Goal: Information Seeking & Learning: Check status

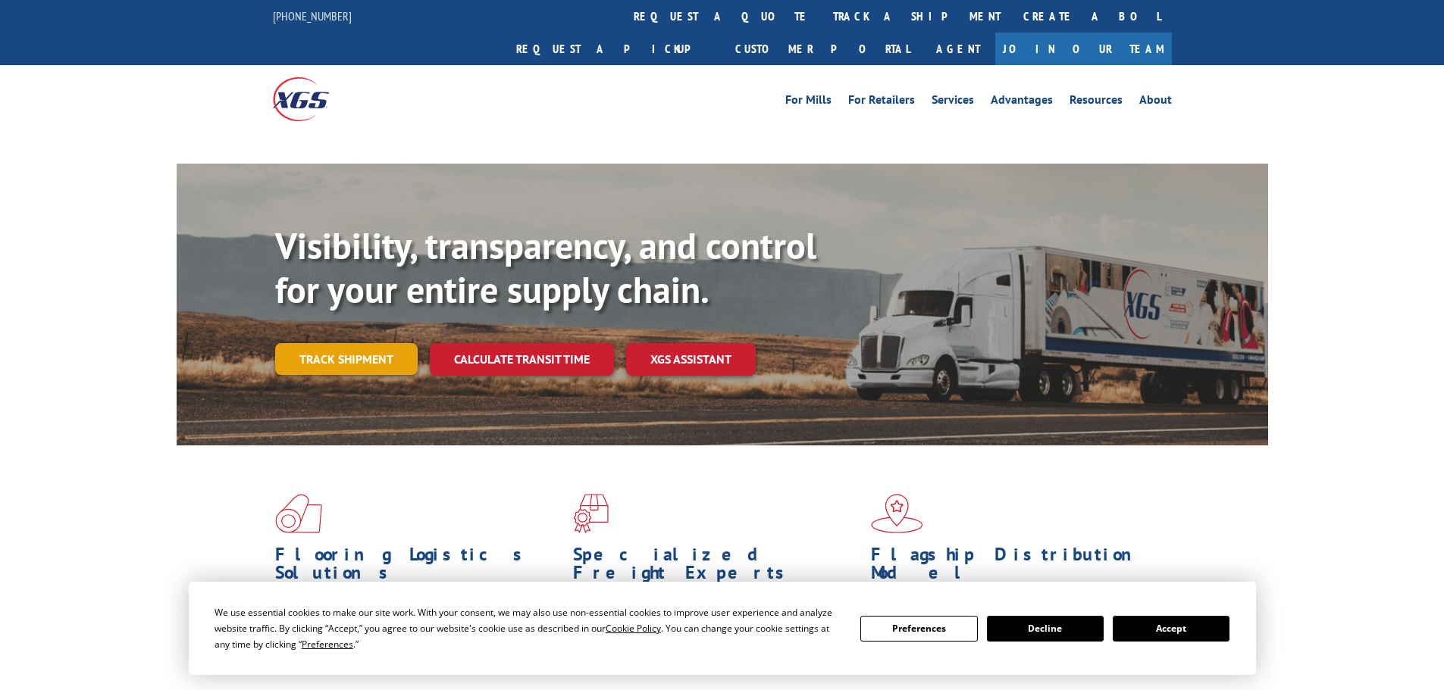
click at [346, 343] on link "Track shipment" at bounding box center [346, 359] width 142 height 32
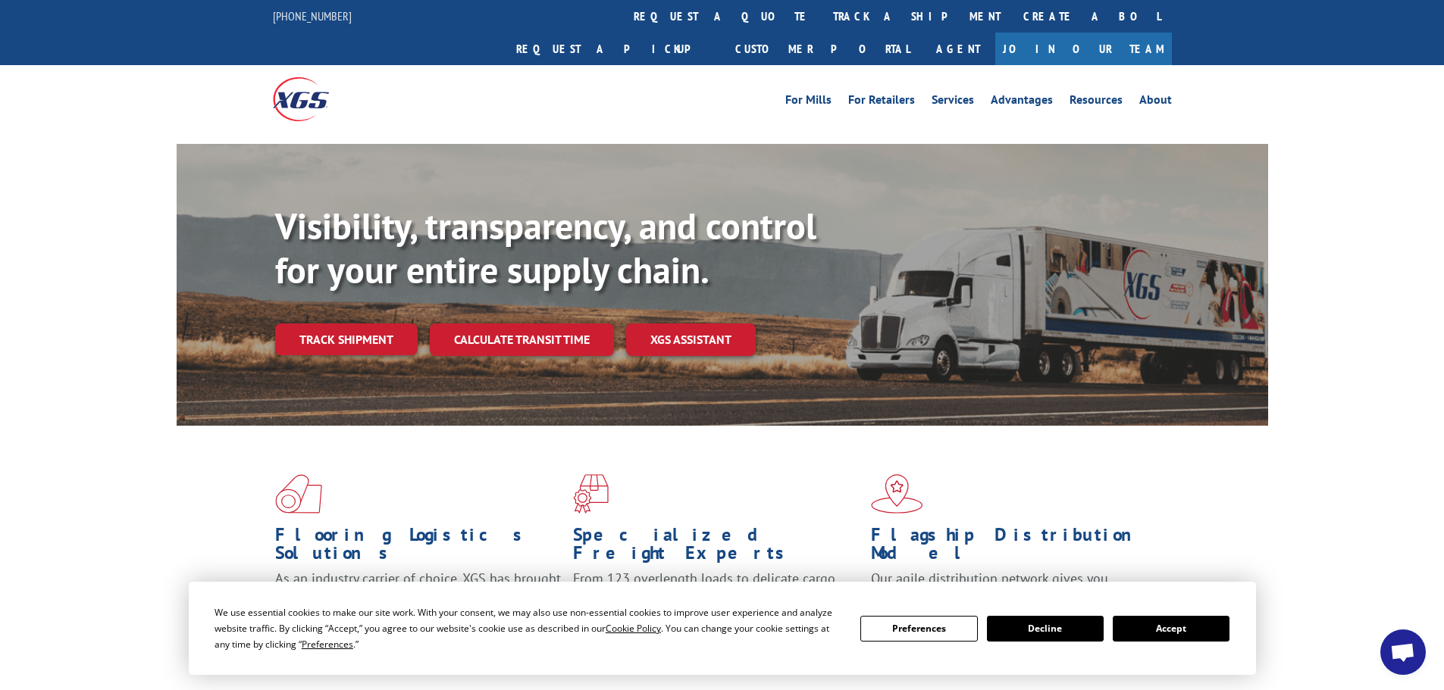
click at [1195, 630] on button "Accept" at bounding box center [1170, 629] width 117 height 26
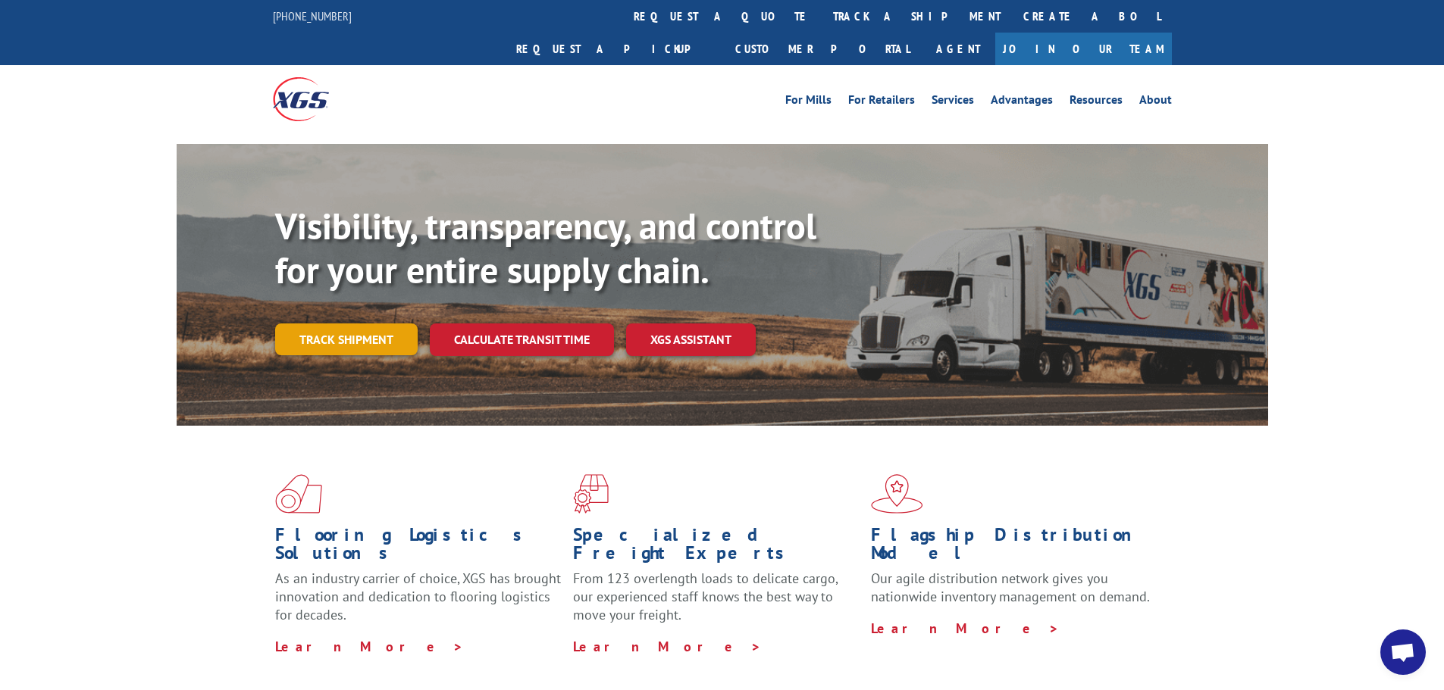
click at [359, 324] on link "Track shipment" at bounding box center [346, 340] width 142 height 32
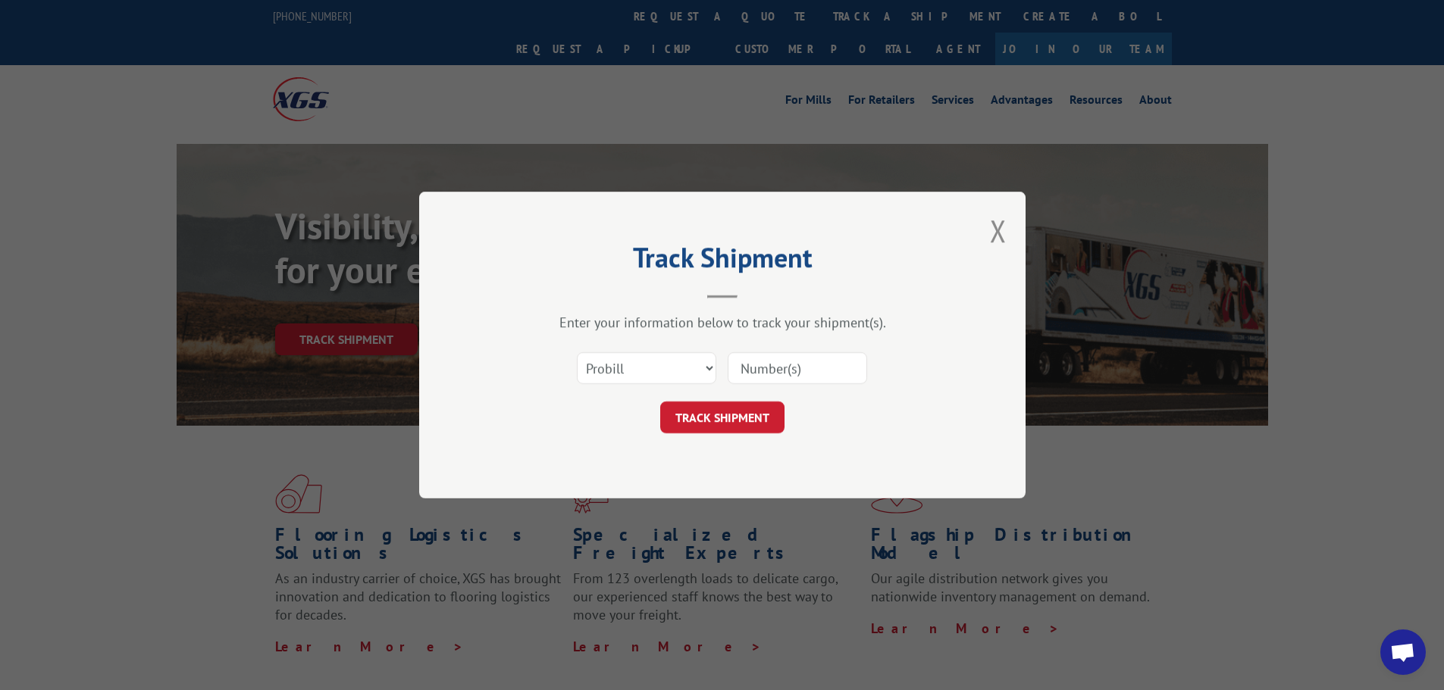
click at [761, 374] on input at bounding box center [796, 368] width 139 height 32
paste input "17515991"
type input "17515991"
click at [709, 414] on button "TRACK SHIPMENT" at bounding box center [722, 418] width 124 height 32
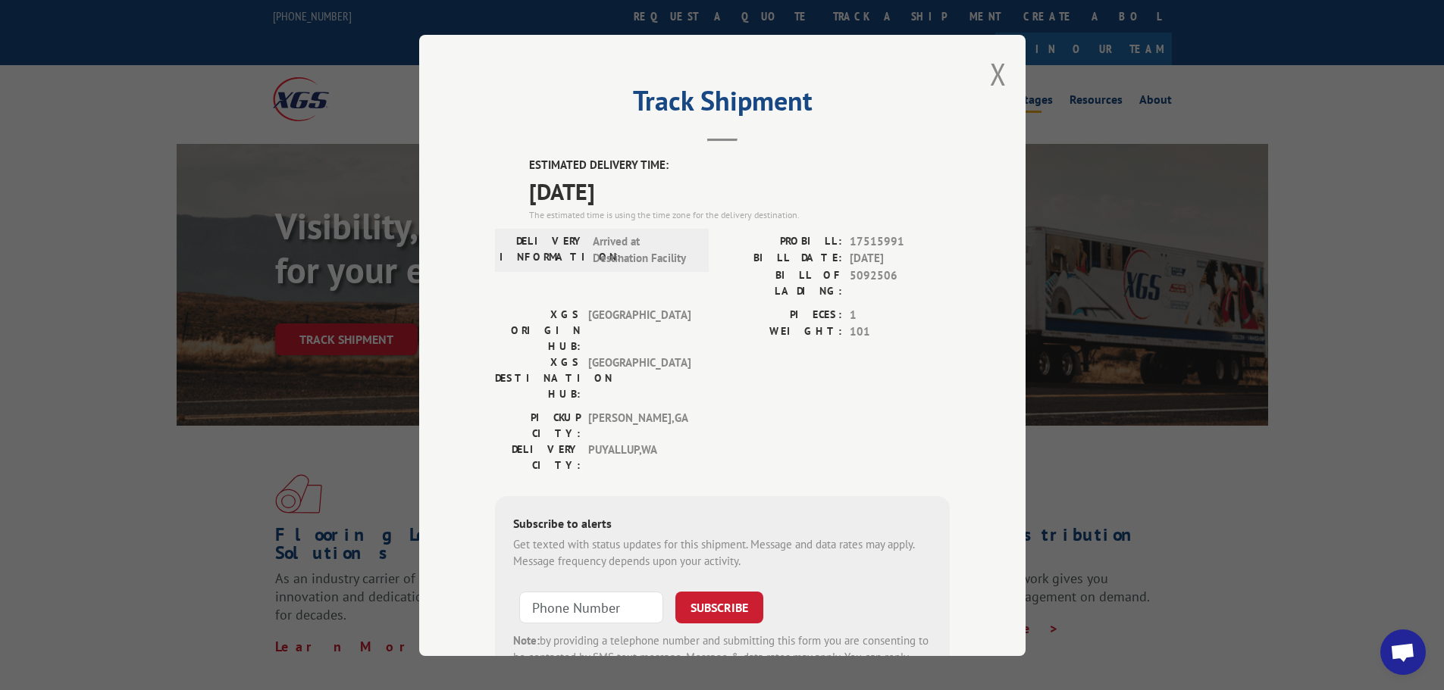
click at [990, 71] on button "Close modal" at bounding box center [998, 74] width 17 height 40
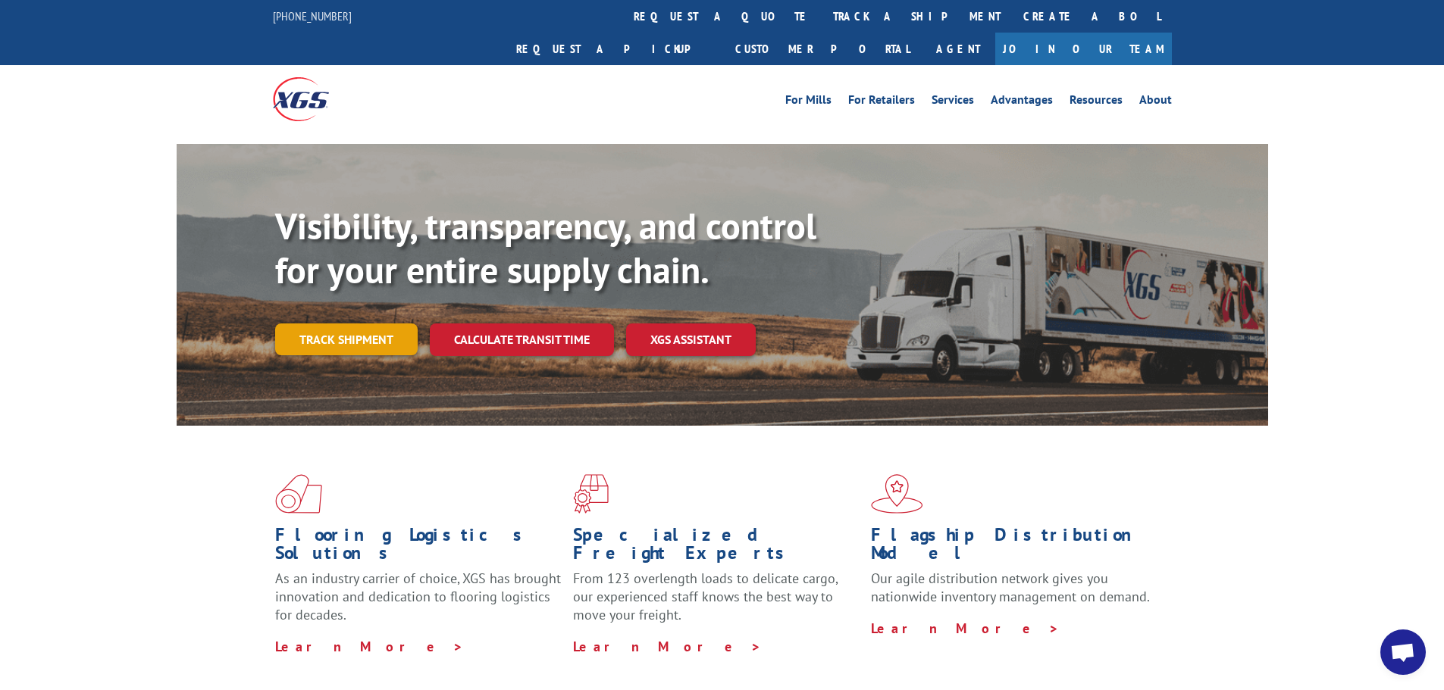
click at [358, 324] on link "Track shipment" at bounding box center [346, 340] width 142 height 32
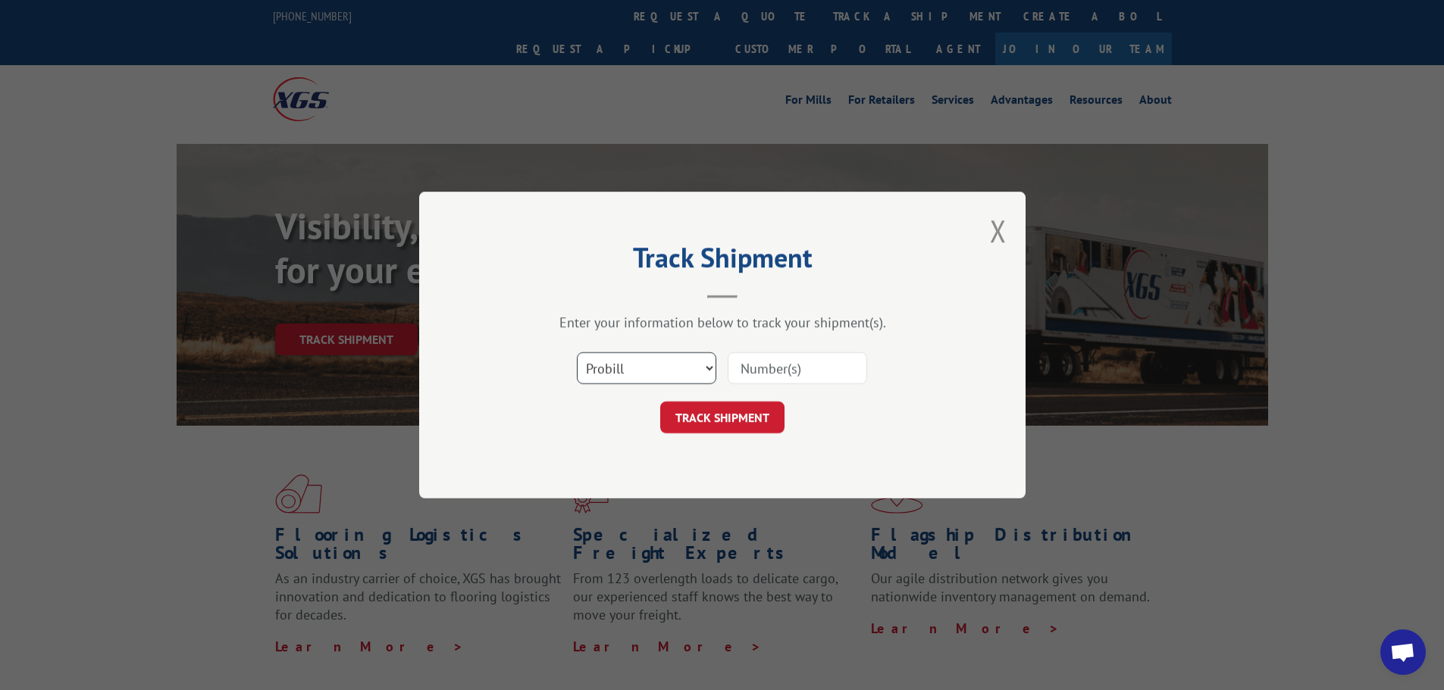
click at [649, 375] on select "Select category... Probill BOL PO" at bounding box center [646, 368] width 139 height 32
select select "bol"
click at [577, 352] on select "Select category... Probill BOL PO" at bounding box center [646, 368] width 139 height 32
click at [746, 364] on input at bounding box center [796, 368] width 139 height 32
paste input "6005868"
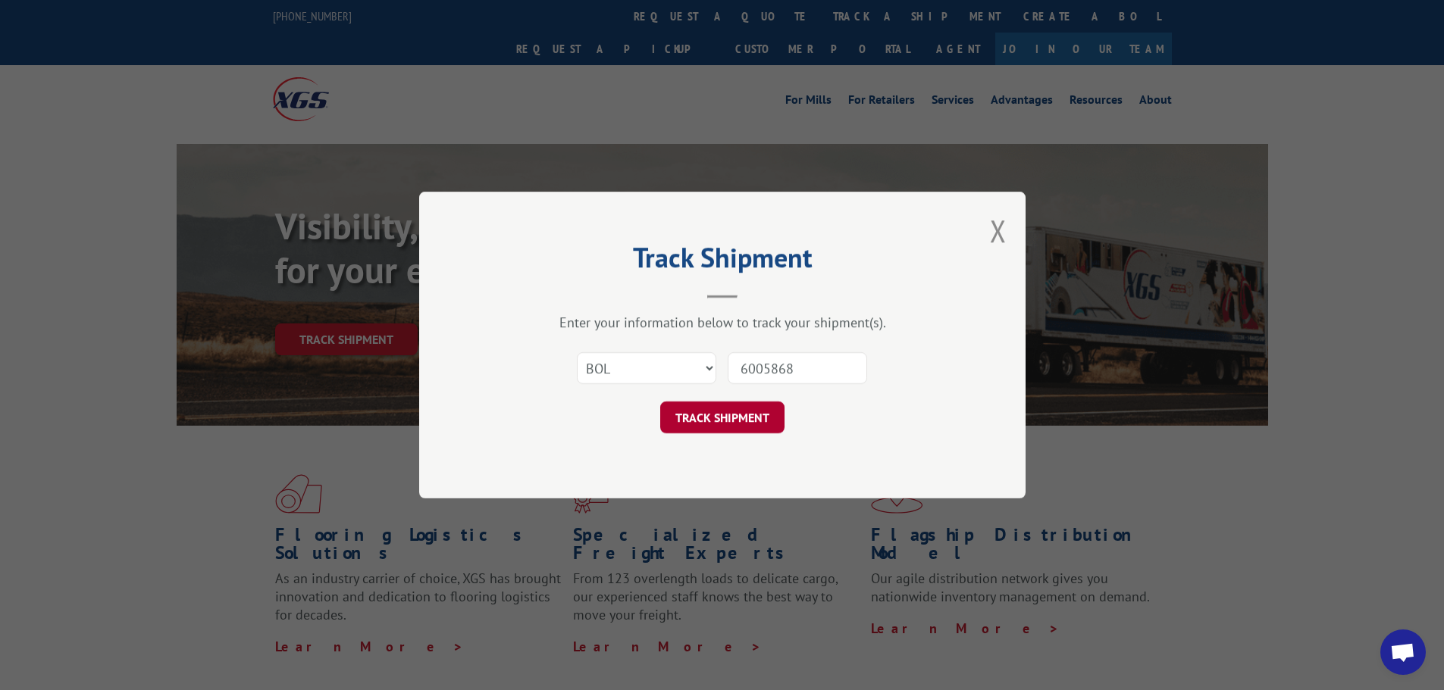
type input "6005868"
click at [748, 409] on button "TRACK SHIPMENT" at bounding box center [722, 418] width 124 height 32
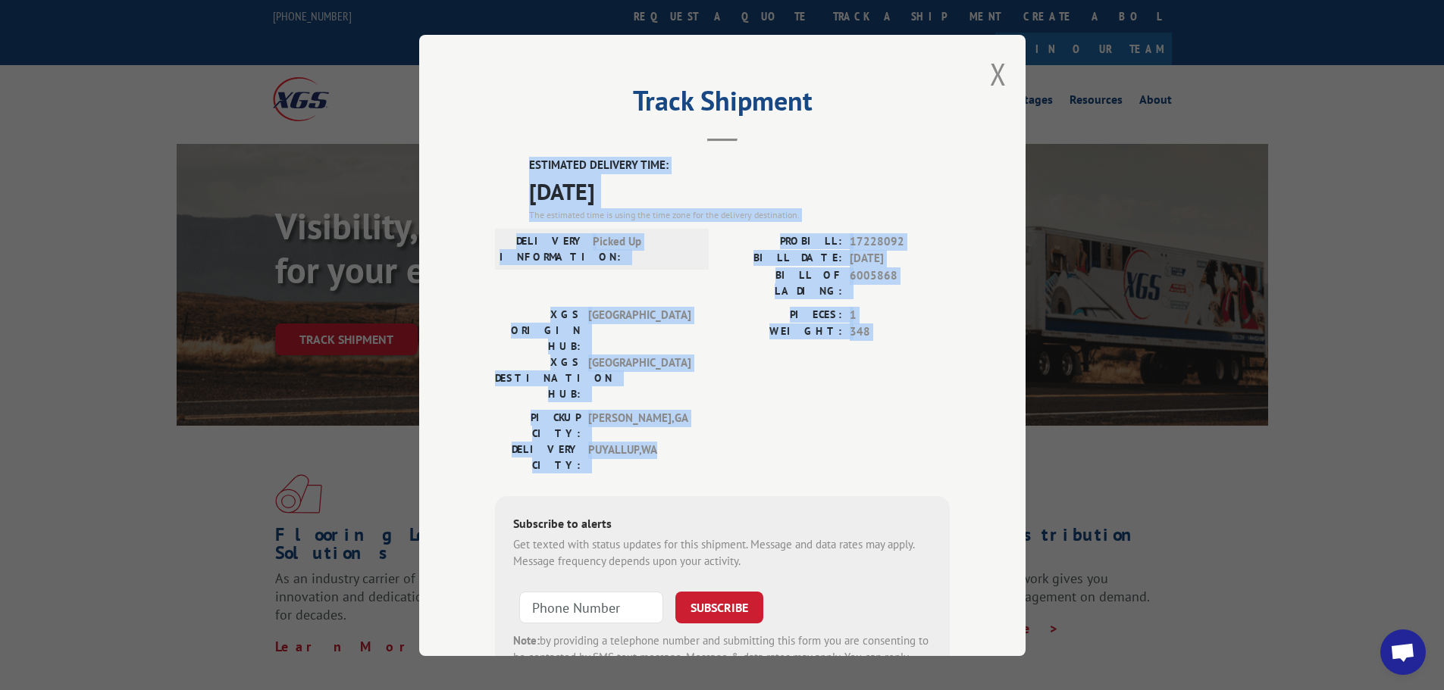
drag, startPoint x: 522, startPoint y: 163, endPoint x: 740, endPoint y: 318, distance: 267.9
click at [779, 383] on div "ESTIMATED DELIVERY TIME: [DATE] The estimated time is using the time zone for t…" at bounding box center [722, 429] width 455 height 545
copy div "ESTIMATED DELIVERY TIME: [DATE] The estimated time is using the time zone for t…"
